Goal: Task Accomplishment & Management: Complete application form

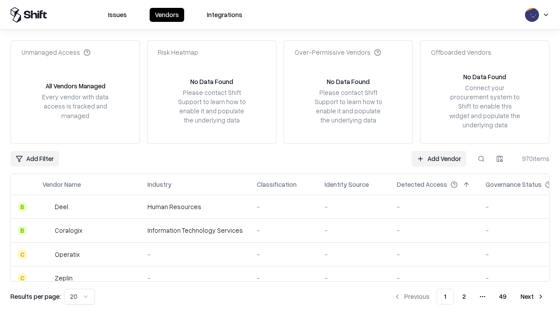
click at [439, 158] on link "Add Vendor" at bounding box center [439, 159] width 55 height 16
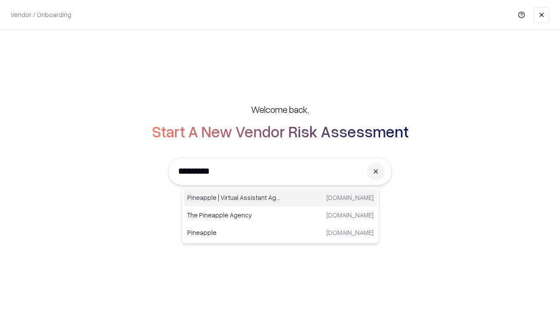
click at [280, 198] on div "Pineapple | Virtual Assistant Agency [DOMAIN_NAME]" at bounding box center [280, 197] width 193 height 17
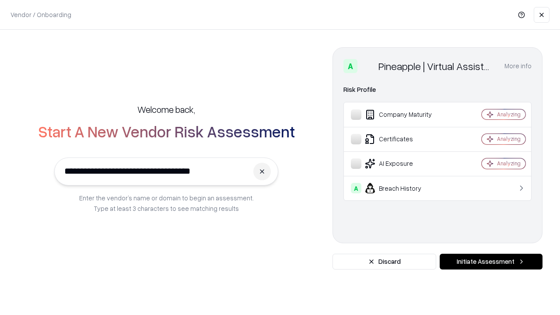
type input "**********"
click at [491, 262] on button "Initiate Assessment" at bounding box center [491, 262] width 103 height 16
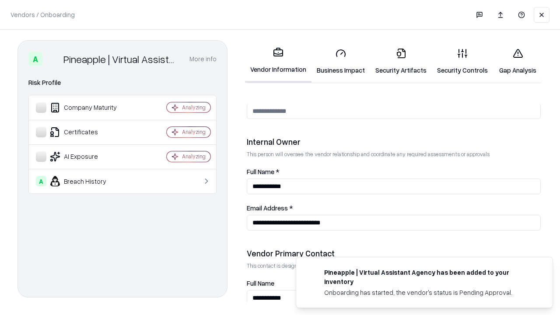
scroll to position [453, 0]
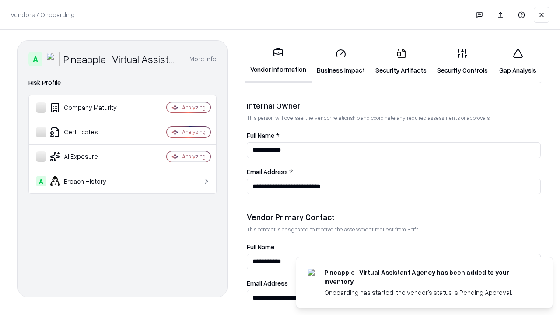
click at [401, 61] on link "Security Artifacts" at bounding box center [401, 61] width 62 height 41
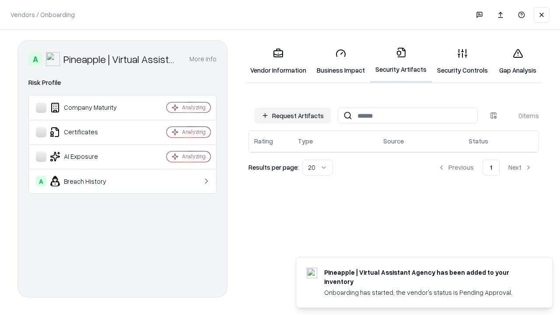
click at [293, 115] on button "Request Artifacts" at bounding box center [293, 116] width 76 height 16
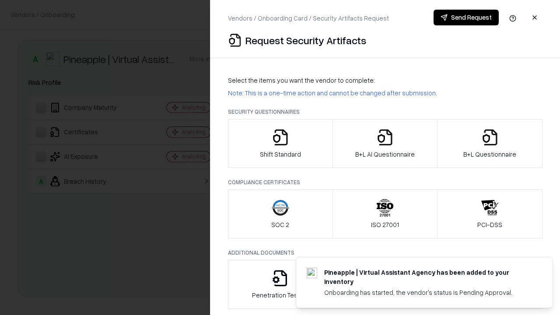
click at [489, 143] on icon "button" at bounding box center [489, 137] width 17 height 17
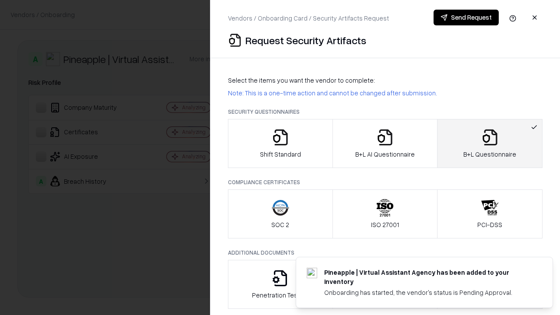
click at [384, 143] on icon "button" at bounding box center [384, 137] width 17 height 17
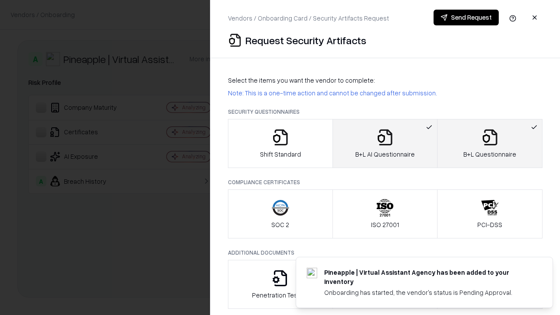
click at [466, 17] on button "Send Request" at bounding box center [465, 18] width 65 height 16
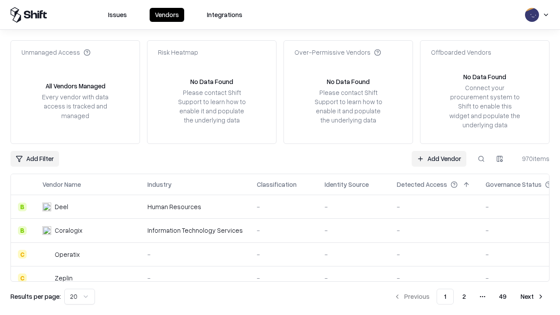
click at [481, 158] on button at bounding box center [481, 159] width 16 height 16
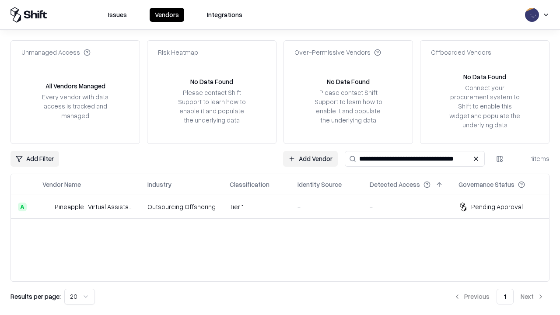
type input "**********"
click at [285, 206] on td "Tier 1" at bounding box center [257, 207] width 68 height 24
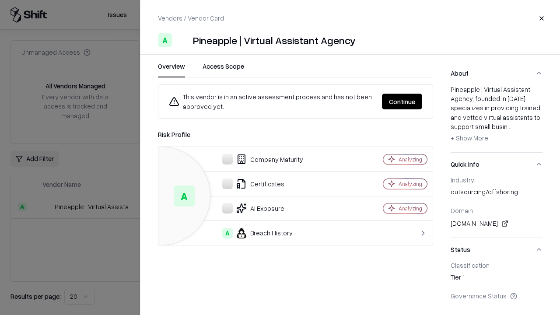
click at [402, 101] on button "Continue" at bounding box center [402, 102] width 40 height 16
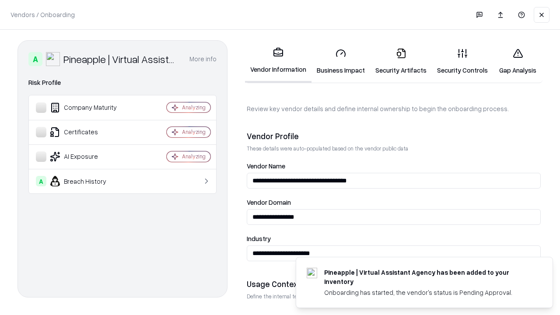
click at [401, 61] on link "Security Artifacts" at bounding box center [401, 61] width 62 height 41
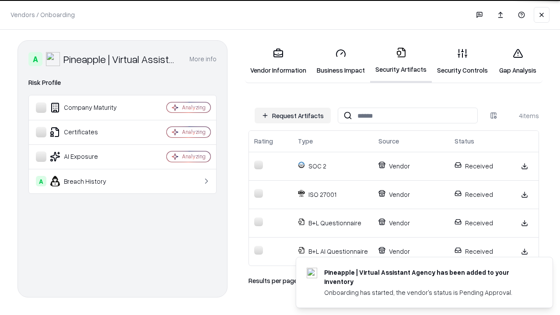
click at [517, 61] on link "Gap Analysis" at bounding box center [517, 61] width 49 height 41
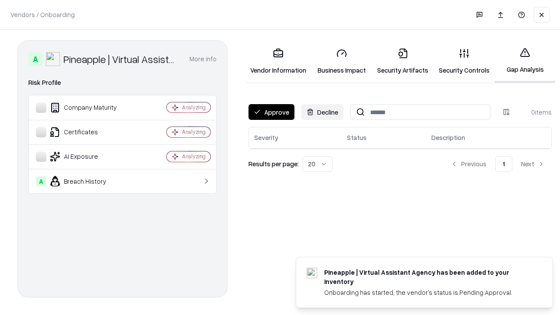
click at [271, 112] on button "Approve" at bounding box center [271, 112] width 46 height 16
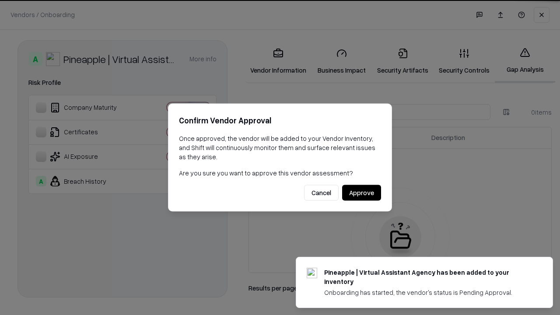
click at [361, 192] on button "Approve" at bounding box center [361, 193] width 39 height 16
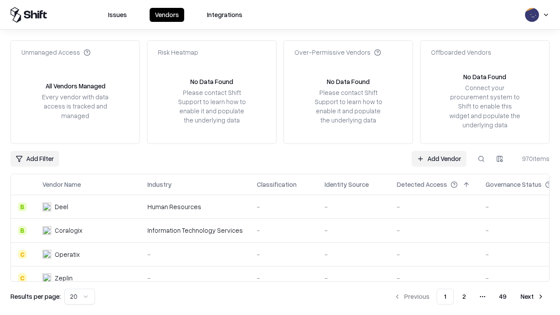
type input "**********"
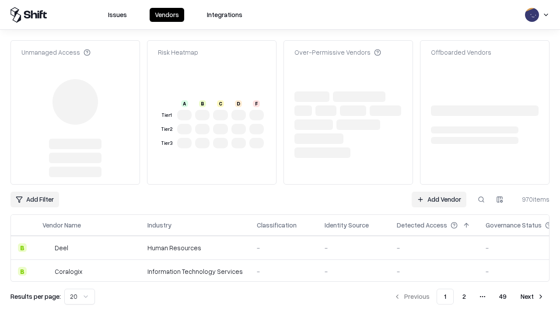
click at [439, 192] on link "Add Vendor" at bounding box center [439, 200] width 55 height 16
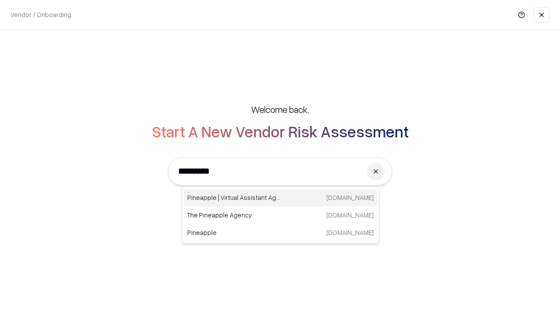
click at [280, 198] on div "Pineapple | Virtual Assistant Agency trypineapple.com" at bounding box center [280, 197] width 193 height 17
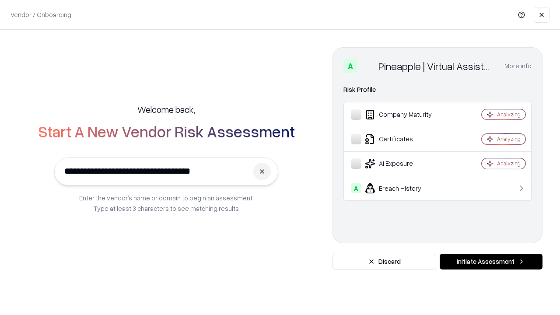
type input "**********"
click at [491, 262] on button "Initiate Assessment" at bounding box center [491, 262] width 103 height 16
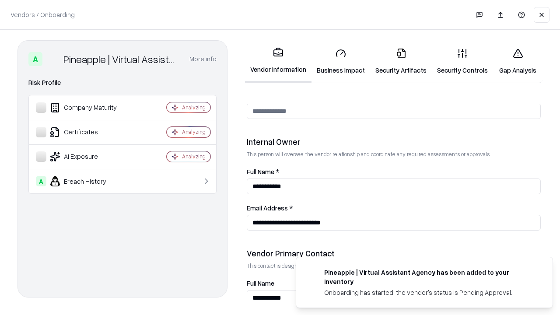
scroll to position [453, 0]
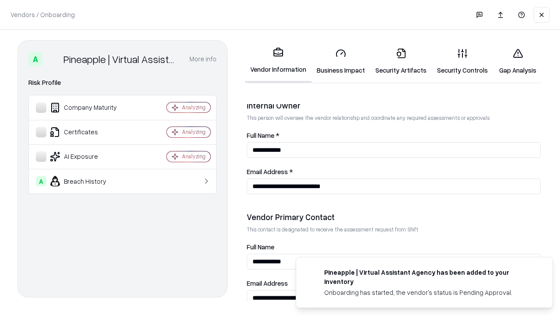
click at [517, 61] on link "Gap Analysis" at bounding box center [517, 61] width 49 height 41
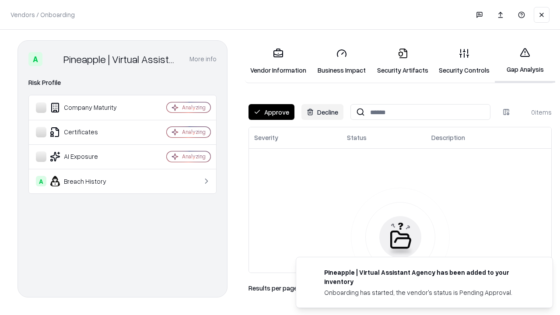
click at [271, 112] on button "Approve" at bounding box center [271, 112] width 46 height 16
